Goal: Task Accomplishment & Management: Manage account settings

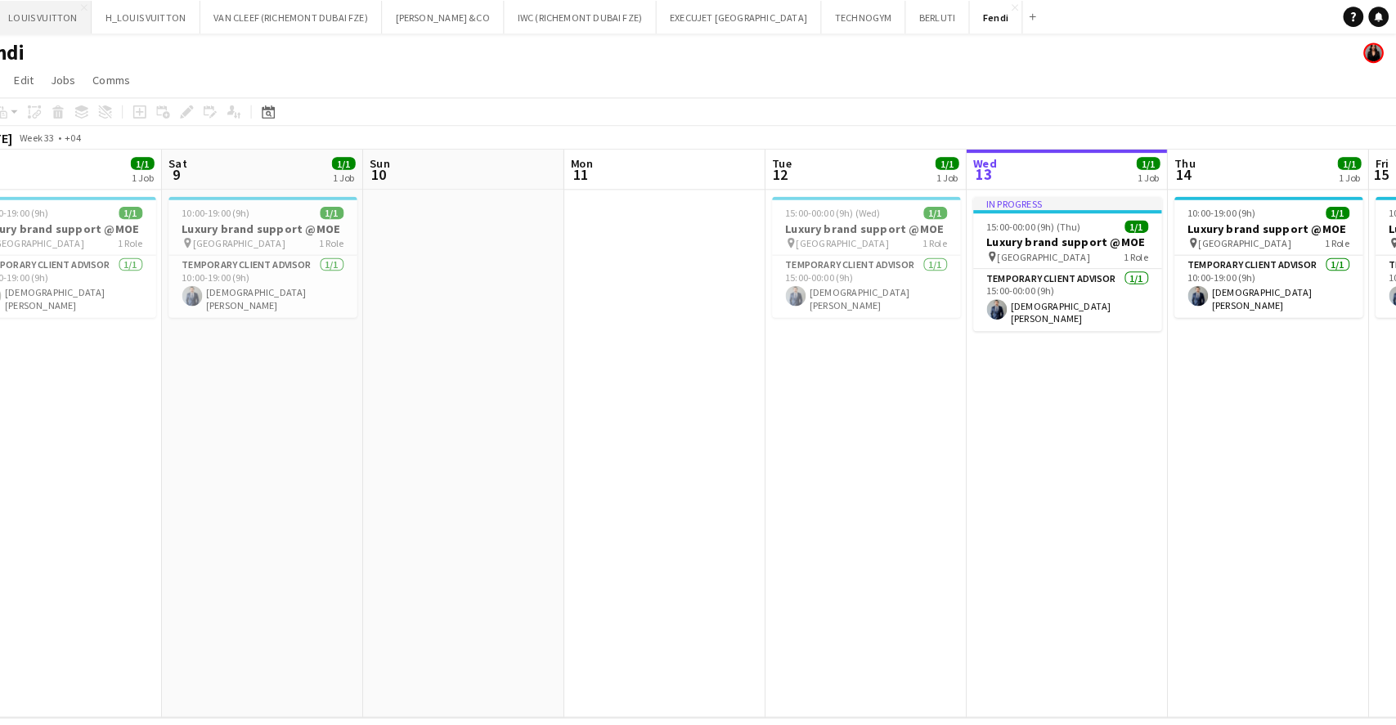
scroll to position [0, 759]
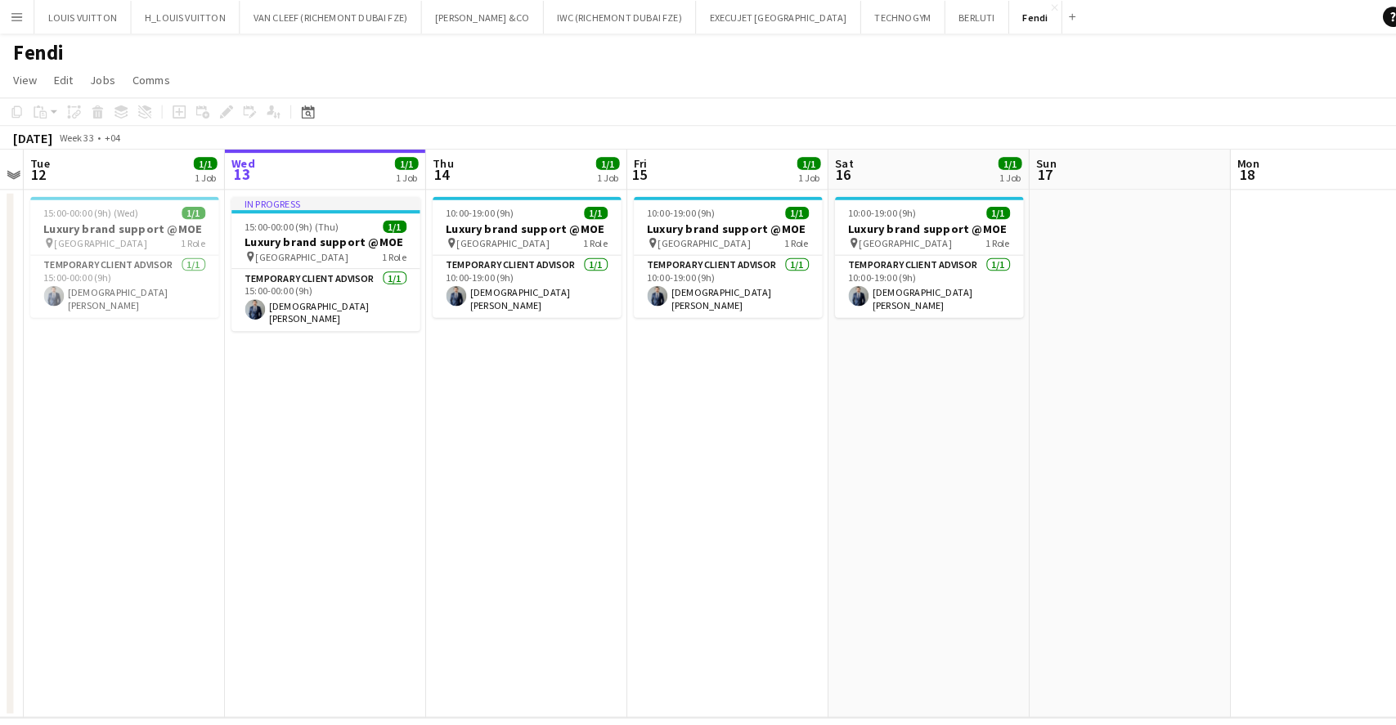
click at [1032, 14] on div "Add" at bounding box center [1042, 16] width 20 height 33
click at [1035, 20] on button "Add" at bounding box center [1041, 16] width 13 height 13
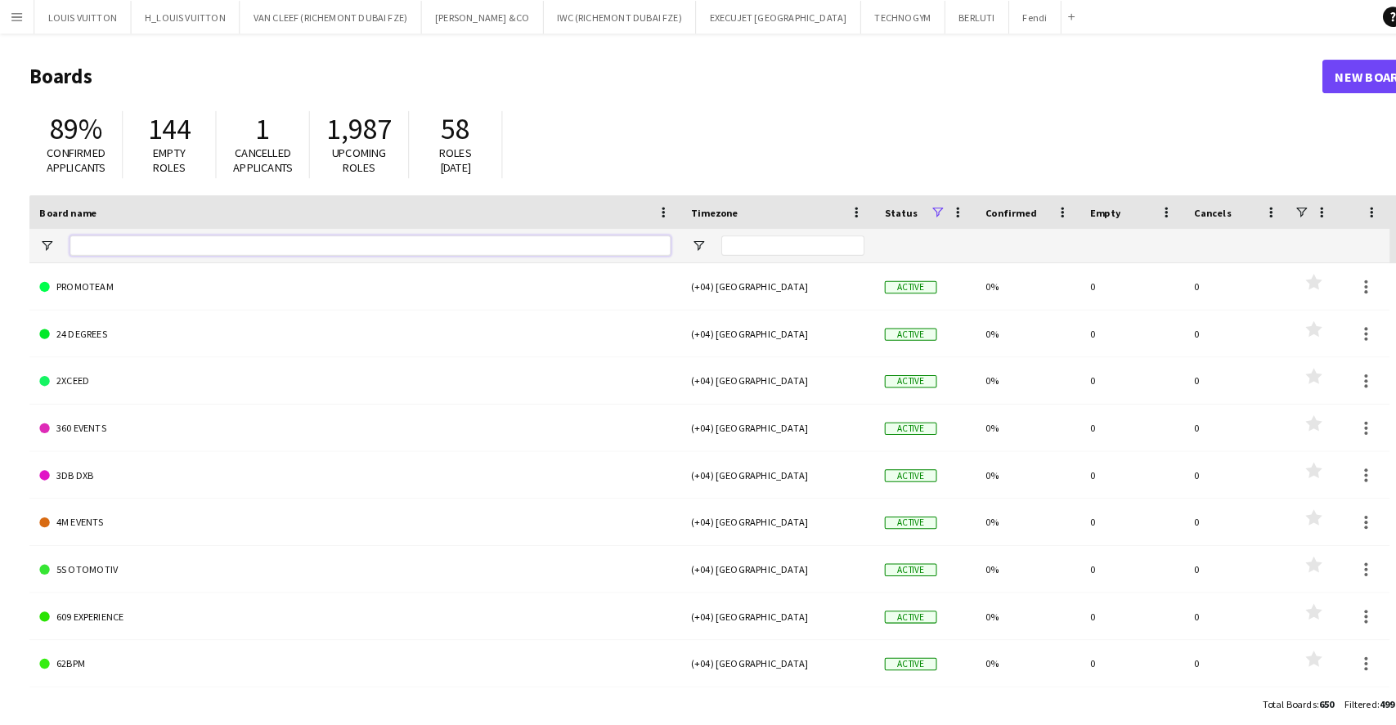
click at [134, 240] on input "Board name Filter Input" at bounding box center [360, 239] width 584 height 20
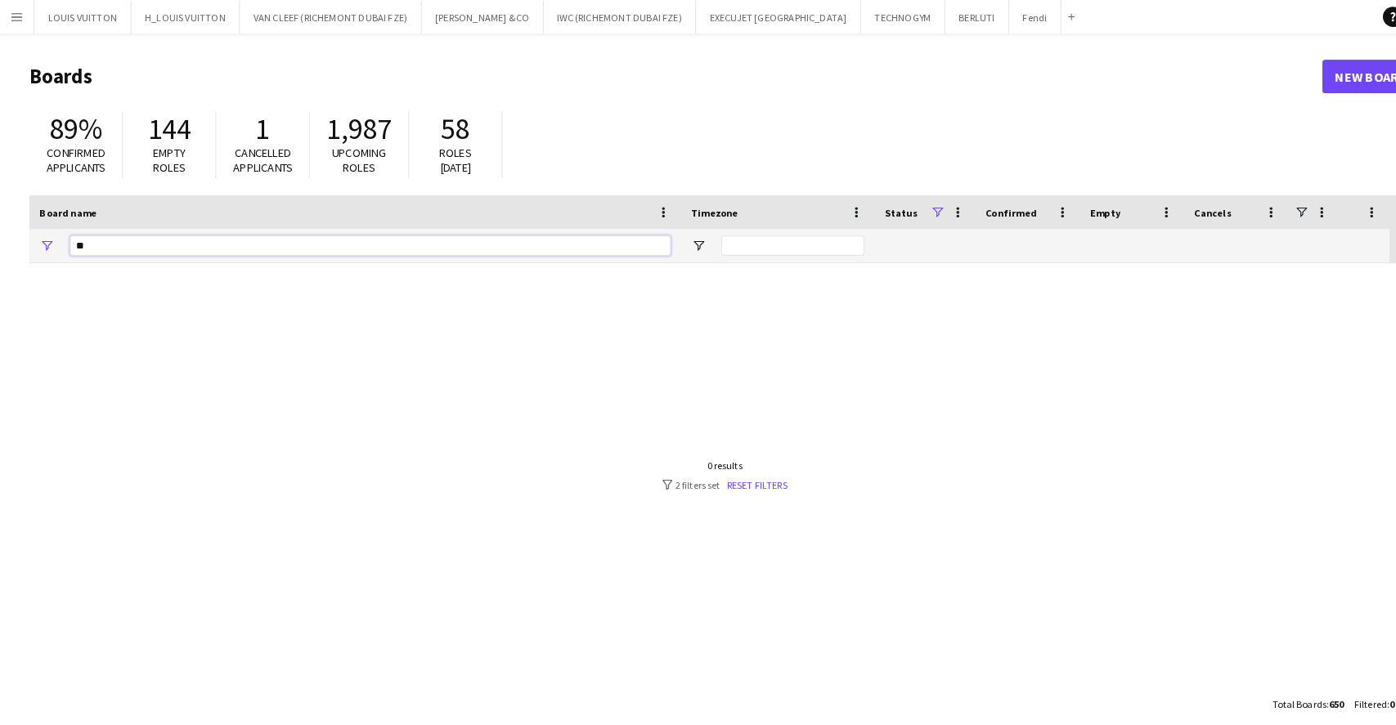
type input "*"
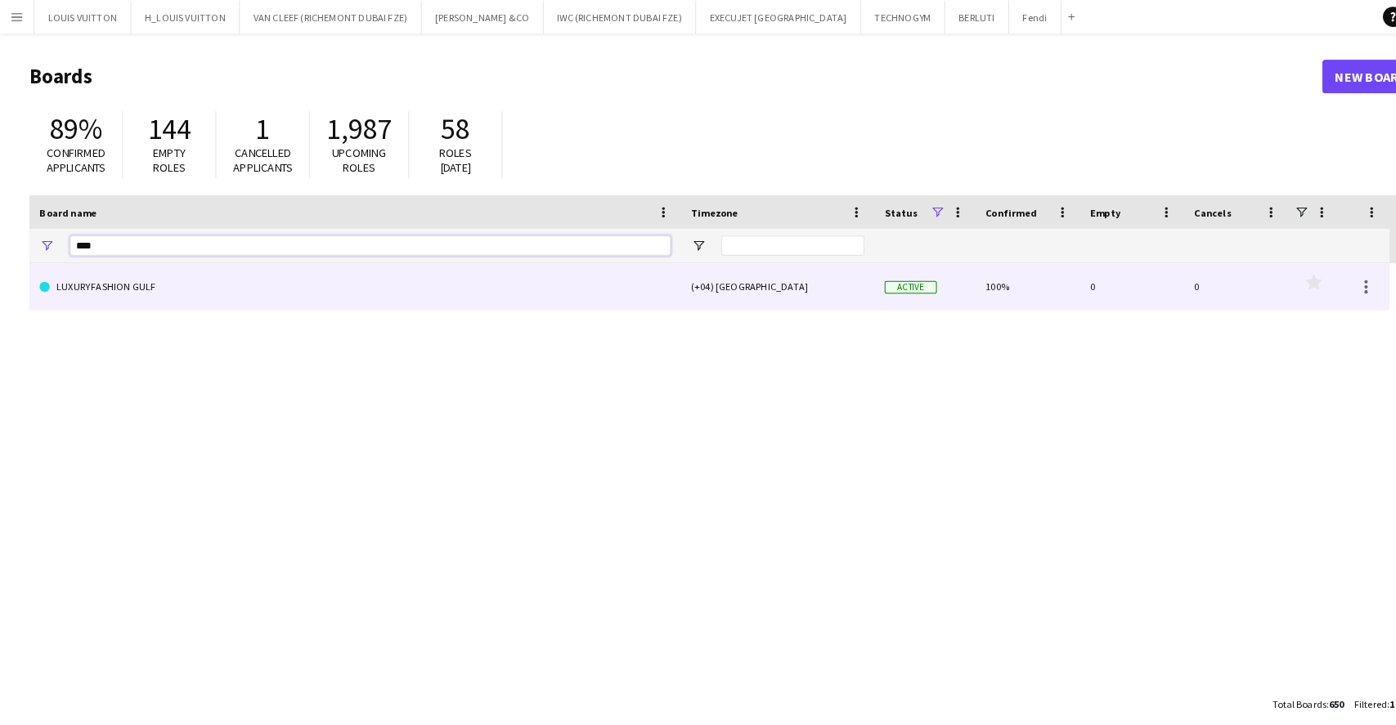
type input "****"
click at [342, 261] on link "LUXURY FASHION GULF" at bounding box center [344, 279] width 613 height 46
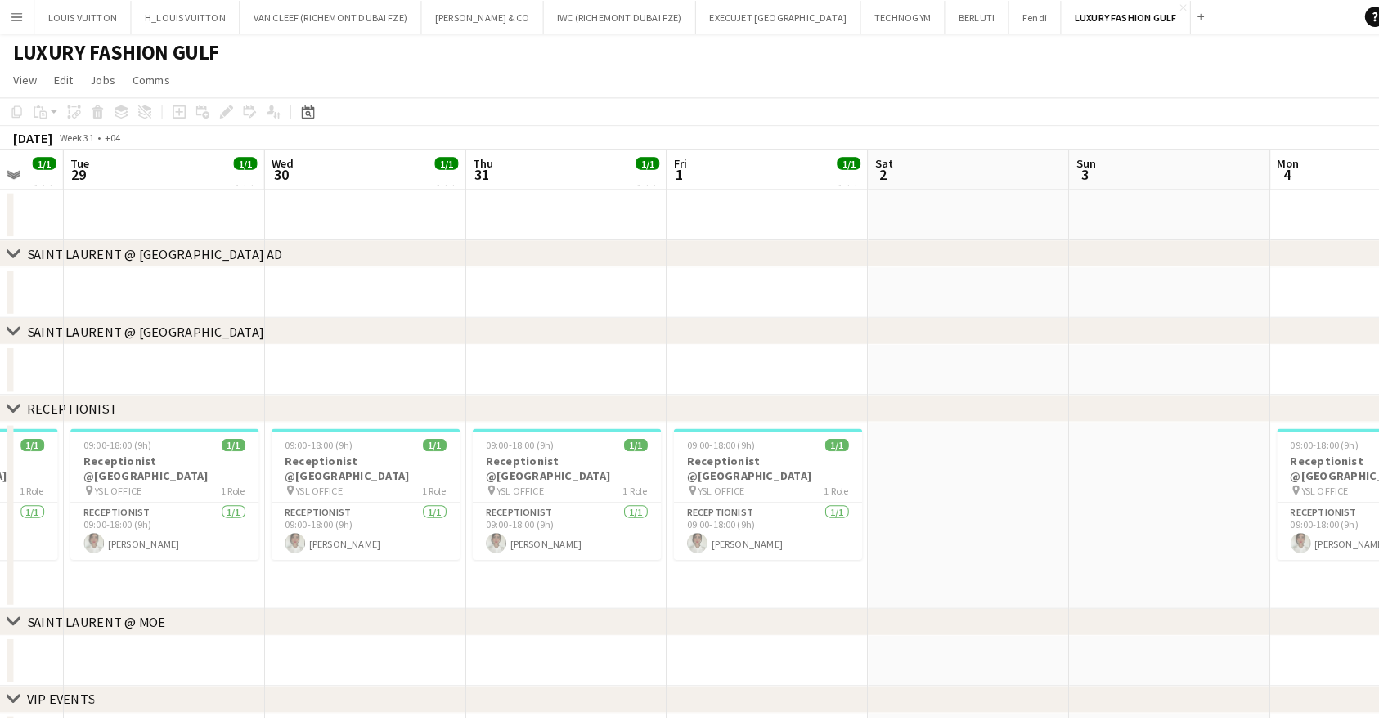
scroll to position [0, 504]
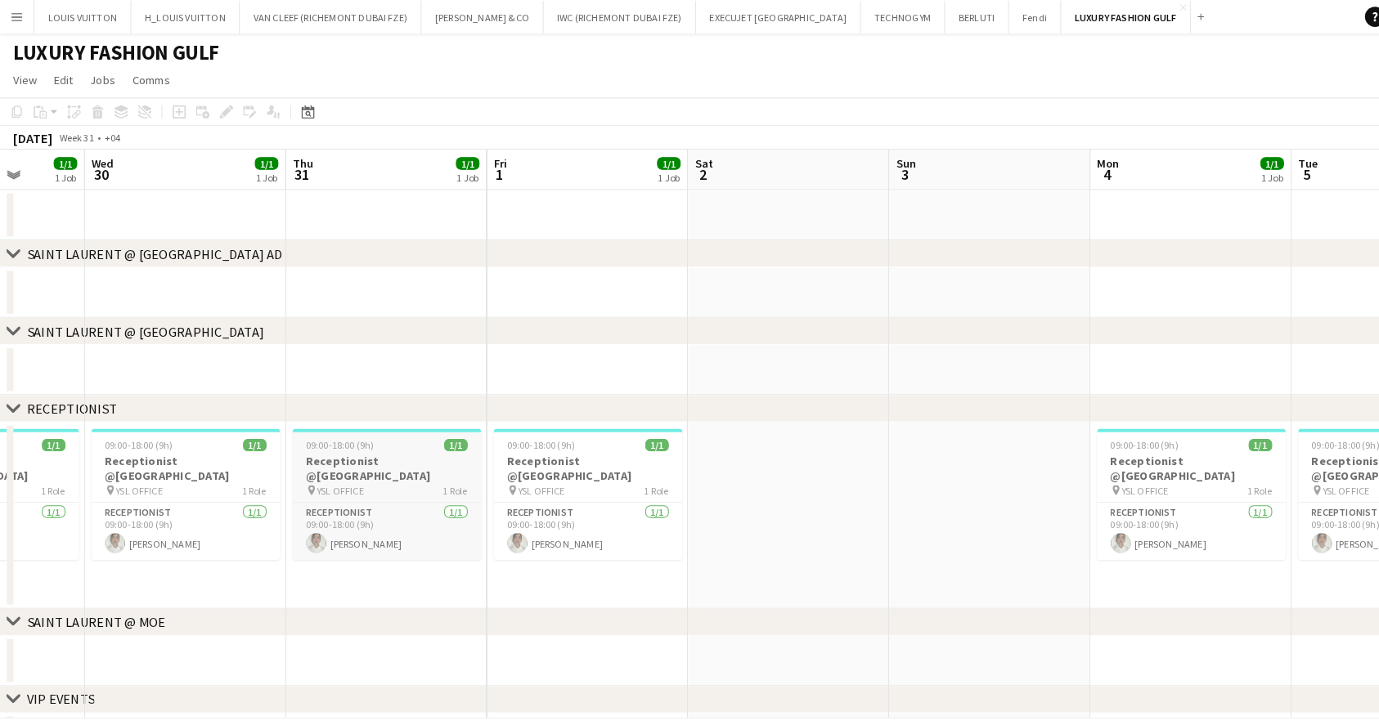
click at [306, 448] on h3 "Receptionist @[GEOGRAPHIC_DATA]" at bounding box center [376, 455] width 183 height 29
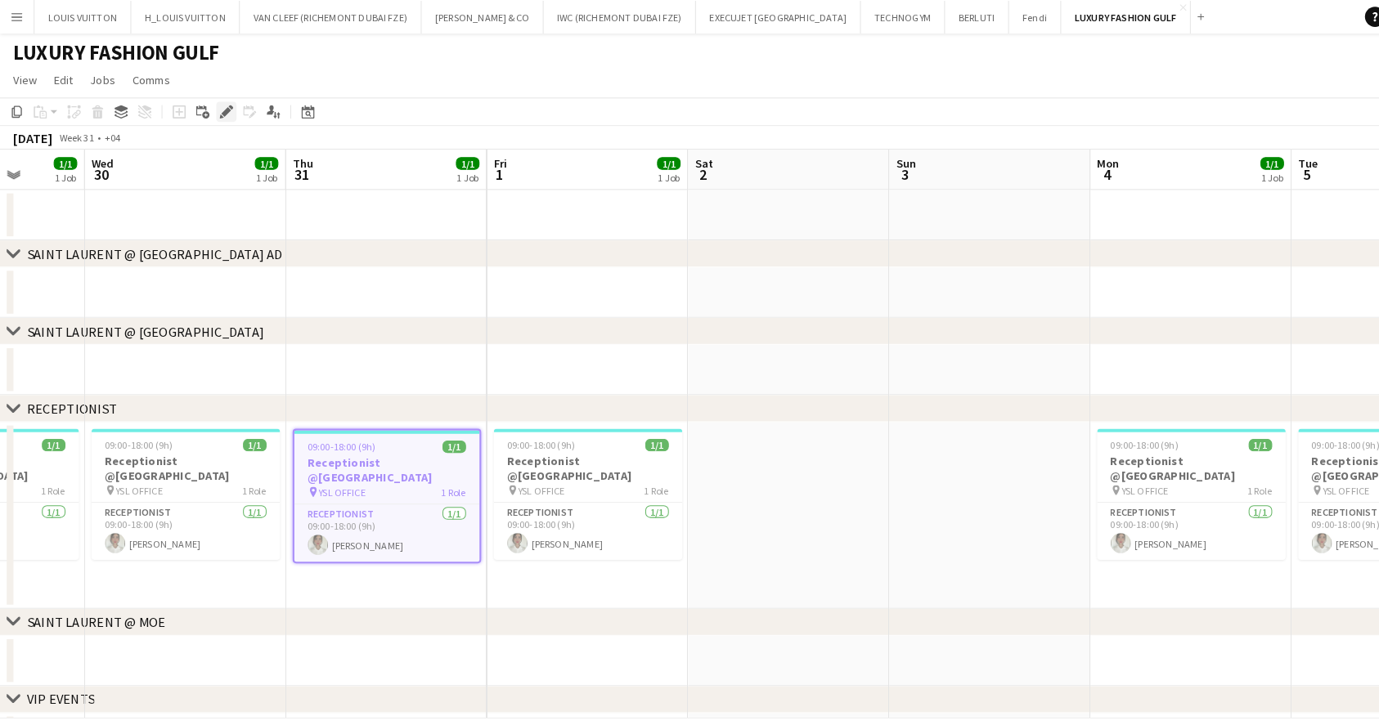
click at [214, 113] on icon at bounding box center [215, 113] width 4 height 4
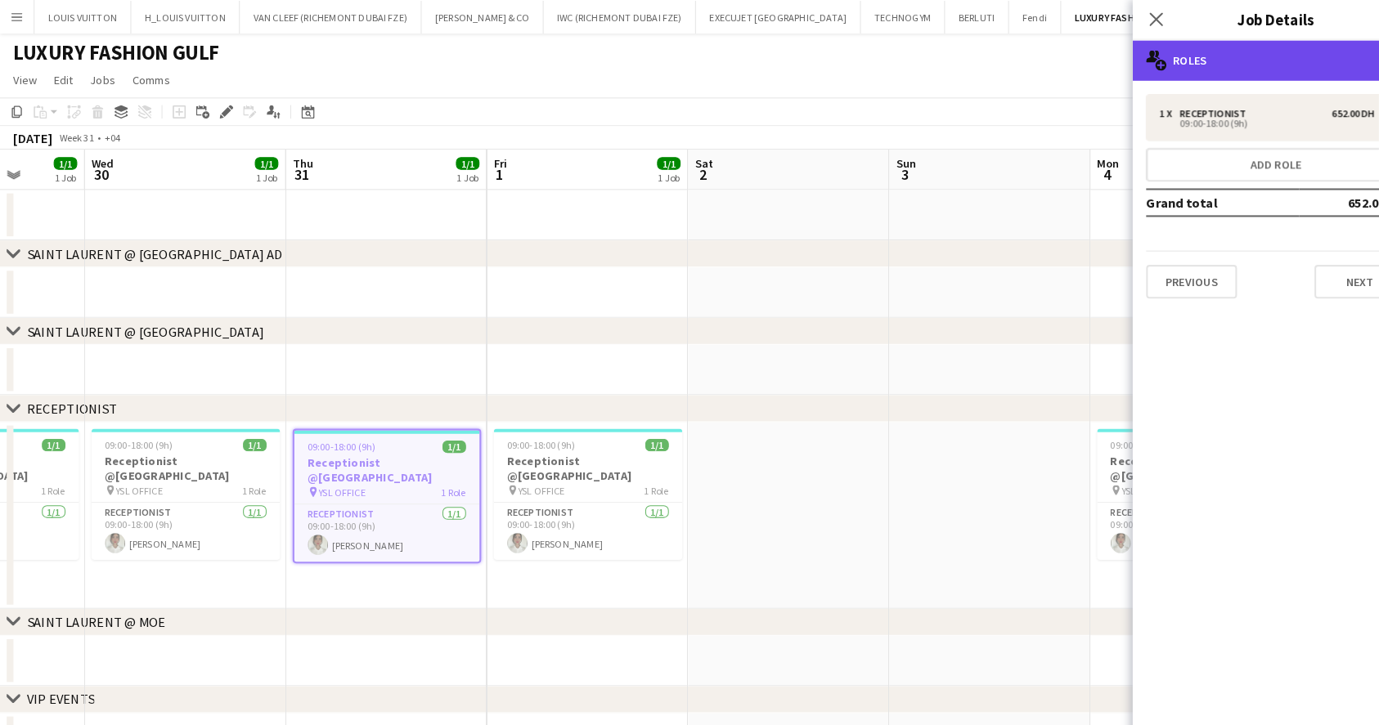
click at [1232, 46] on div "multiple-users-add Roles" at bounding box center [1240, 58] width 278 height 39
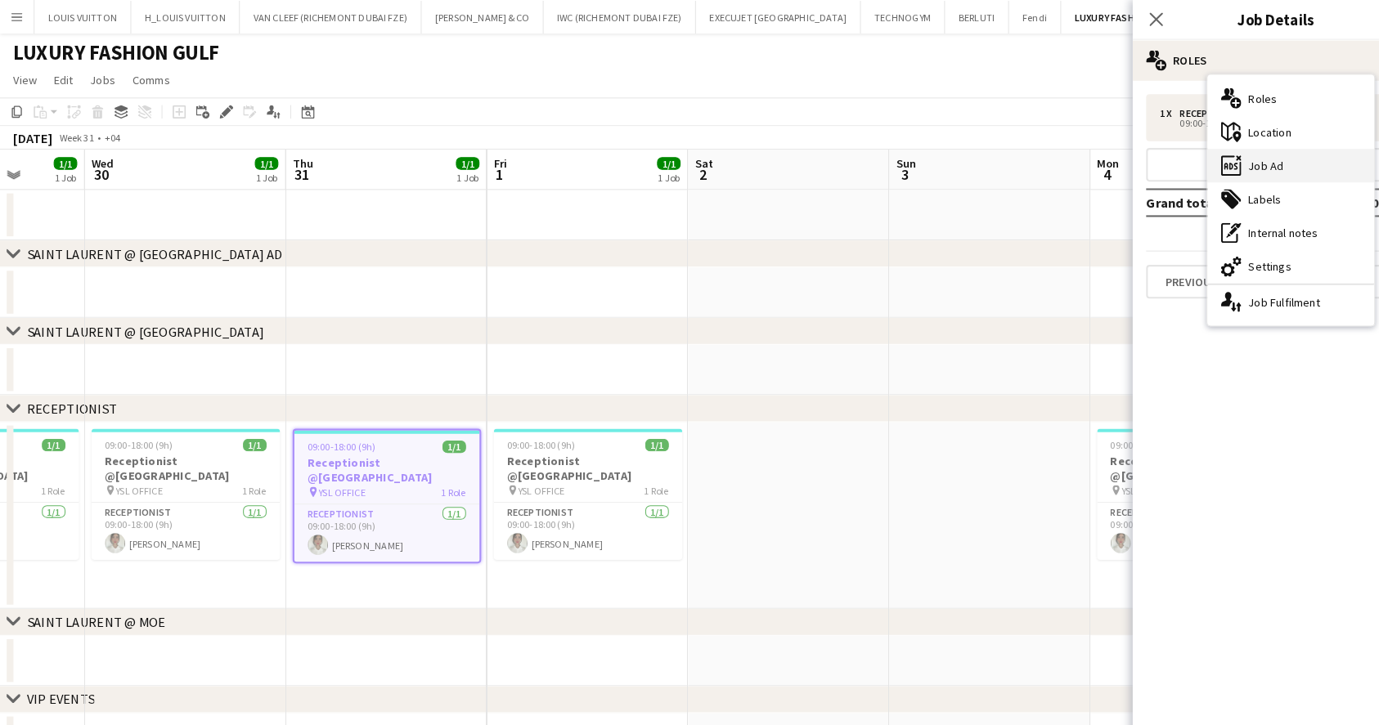
click at [1267, 157] on div "ads-window Job Ad" at bounding box center [1254, 161] width 162 height 33
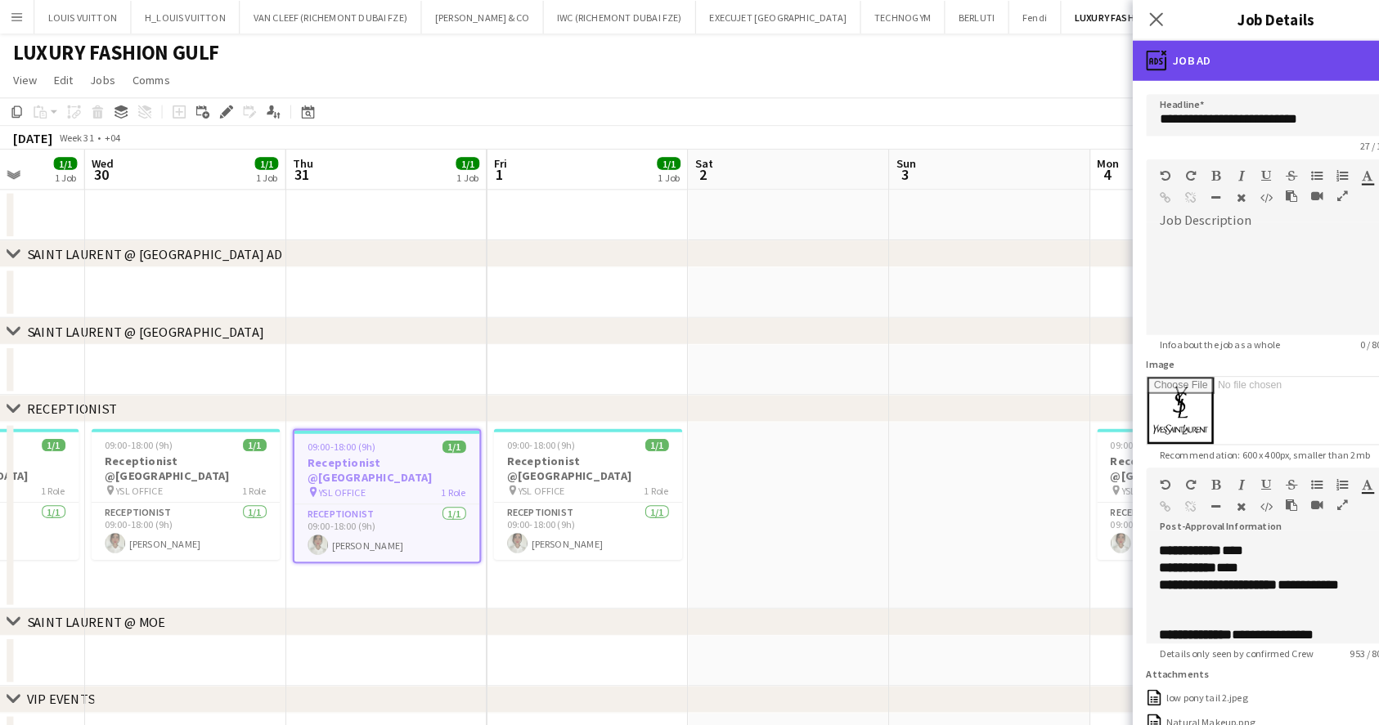
click at [1242, 65] on div "ads-window Job Ad" at bounding box center [1240, 58] width 278 height 39
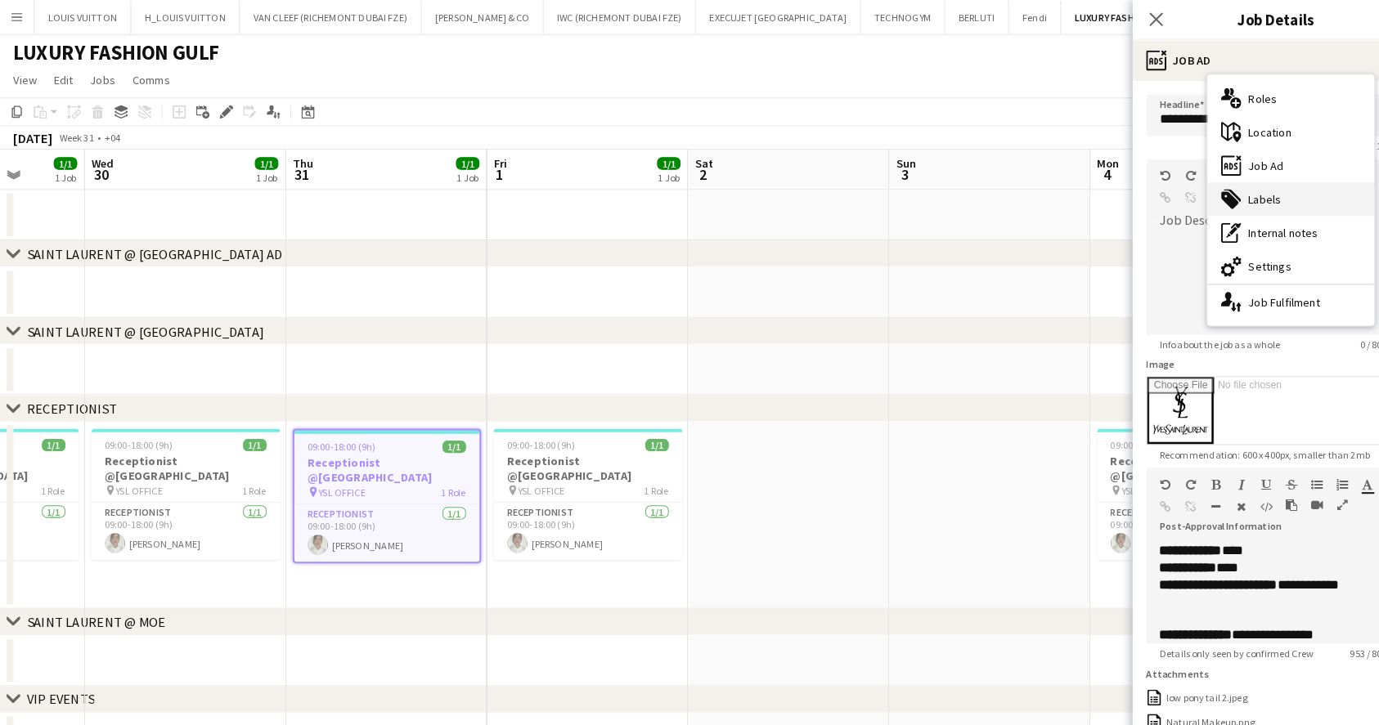
click at [1266, 183] on div "tags-double Labels" at bounding box center [1254, 193] width 162 height 33
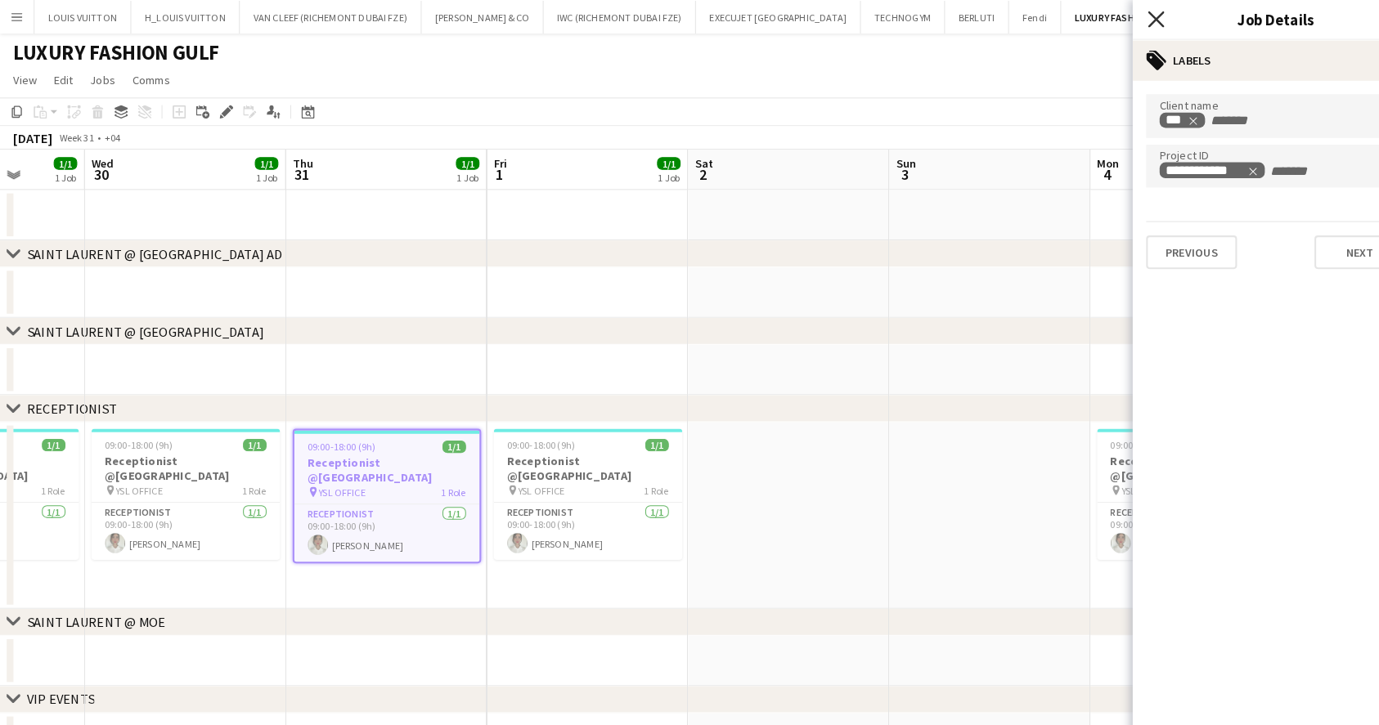
click at [1124, 12] on icon "Close pop-in" at bounding box center [1123, 19] width 16 height 16
